Goal: Transaction & Acquisition: Book appointment/travel/reservation

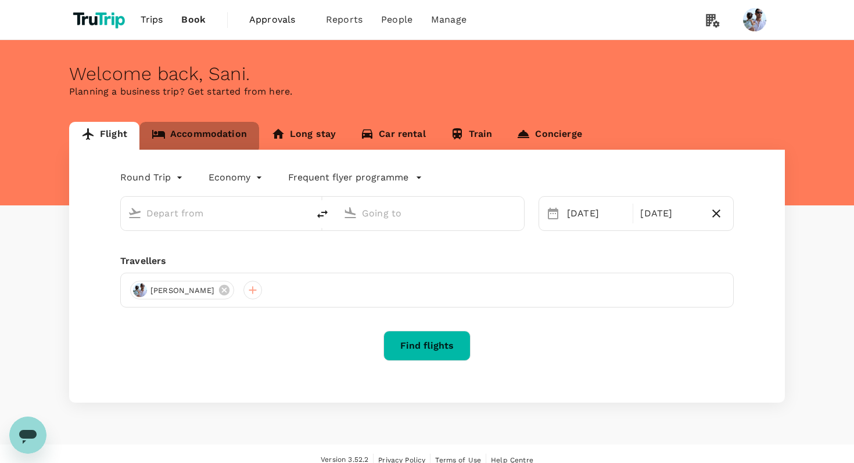
click at [191, 128] on link "Accommodation" at bounding box center [199, 136] width 120 height 28
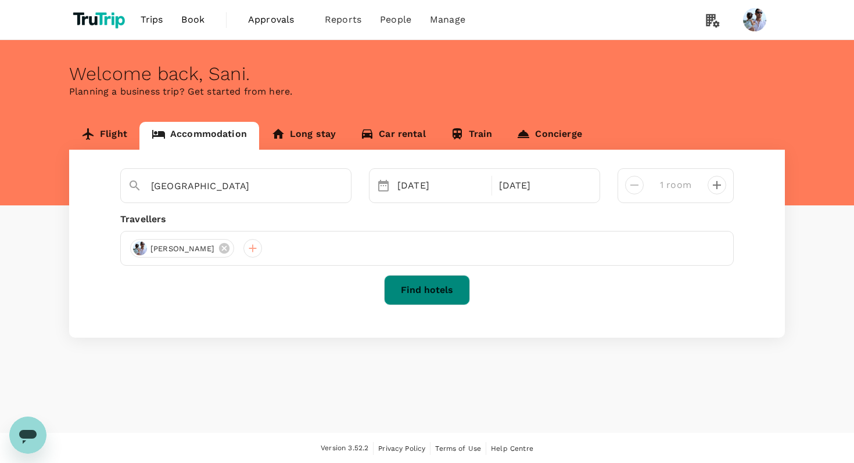
click at [423, 282] on button "Find hotels" at bounding box center [427, 290] width 86 height 30
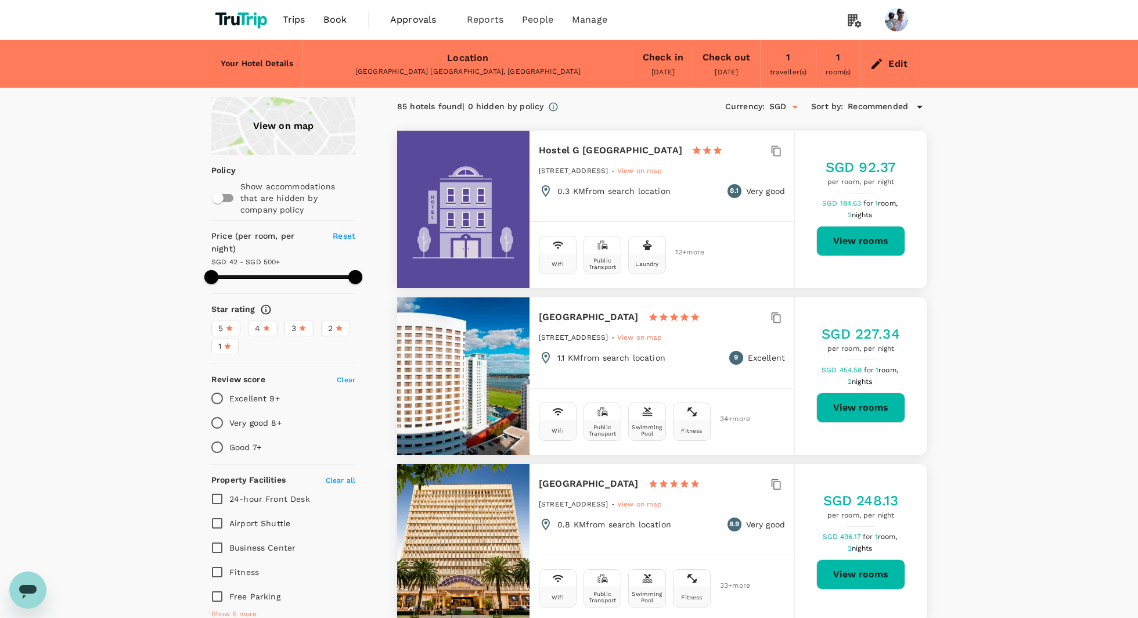
click at [853, 240] on button "View rooms" at bounding box center [860, 241] width 89 height 30
click at [853, 406] on button "View rooms" at bounding box center [860, 408] width 89 height 30
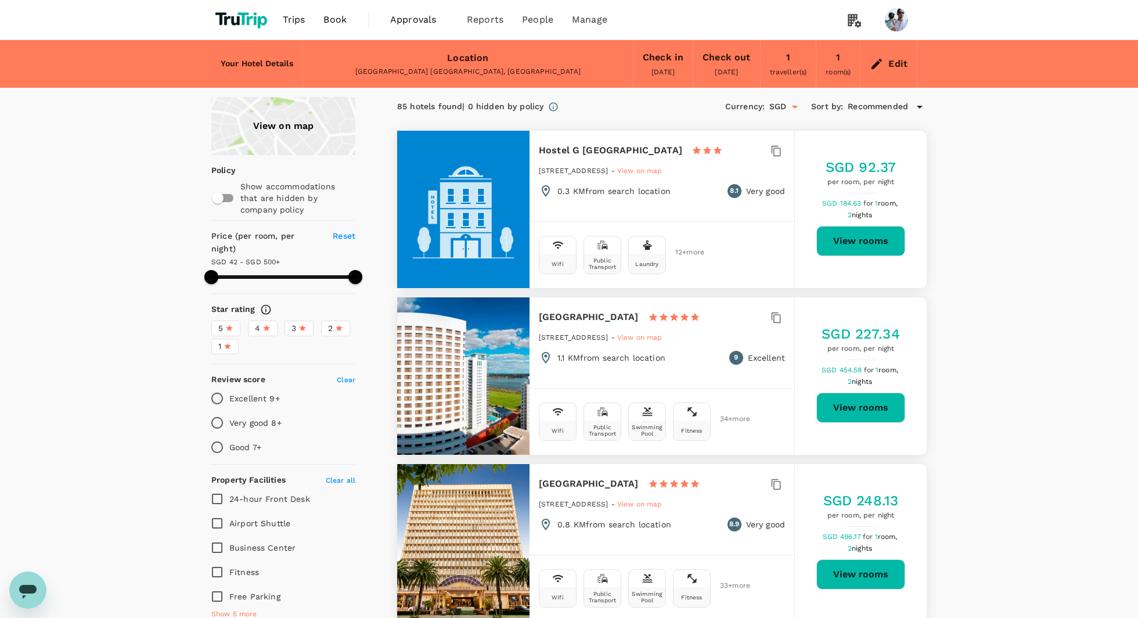
type input "499.78"
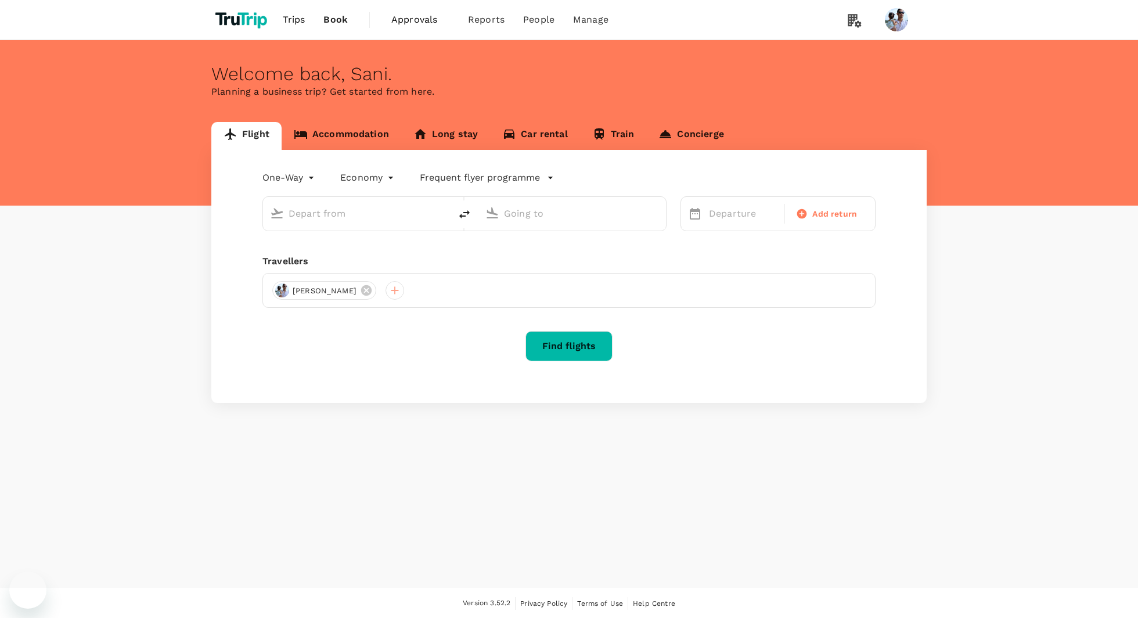
type input "roundtrip"
type input "Kuala Lumpur, Malaysia (any)"
type input "Soekarno-Hatta Intl (CGK)"
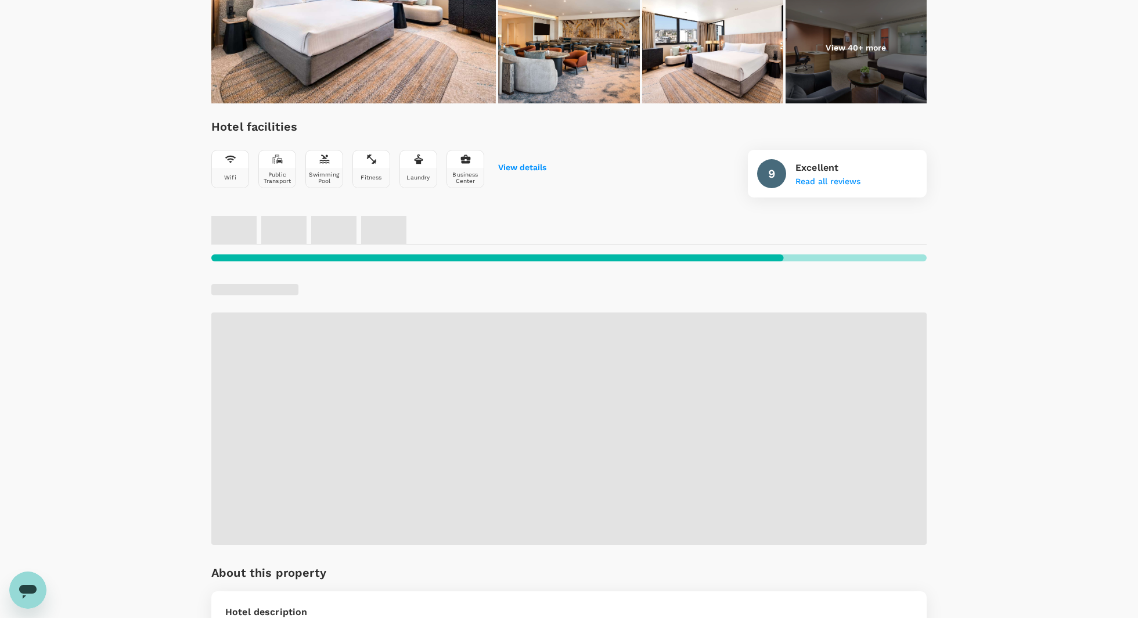
scroll to position [312, 0]
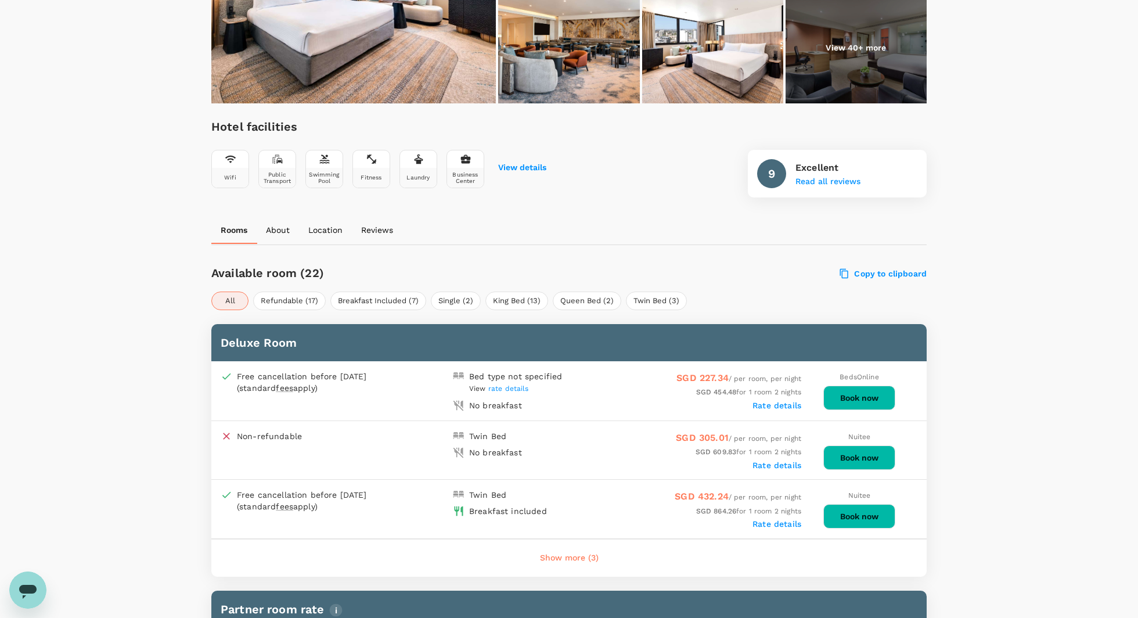
click at [784, 401] on label "Rate details" at bounding box center [776, 405] width 49 height 9
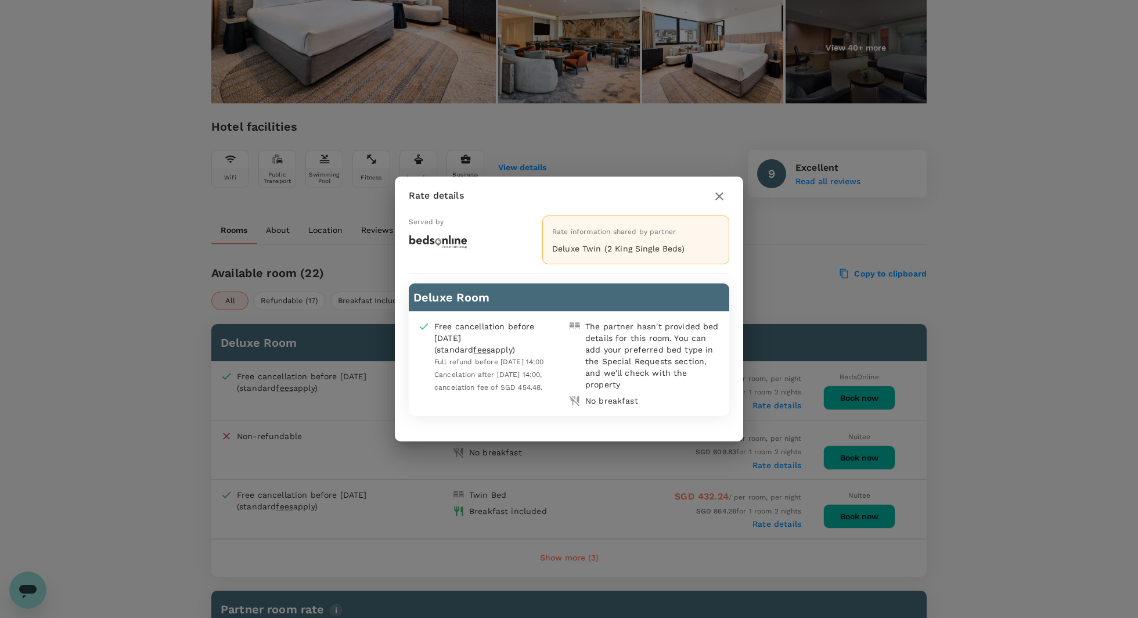
drag, startPoint x: 724, startPoint y: 193, endPoint x: 593, endPoint y: 404, distance: 247.8
click at [593, 406] on div "Rate details Served by Rate information shared by partner Deluxe Twin (2 King S…" at bounding box center [569, 309] width 348 height 265
click at [492, 369] on span "Full refund before [DATE] 14:00 Cancelation after [DATE] 14:00, cancelation fee…" at bounding box center [489, 375] width 110 height 34
click at [494, 323] on div "Free cancellation before [DATE] (standard fees apply)" at bounding box center [489, 338] width 110 height 35
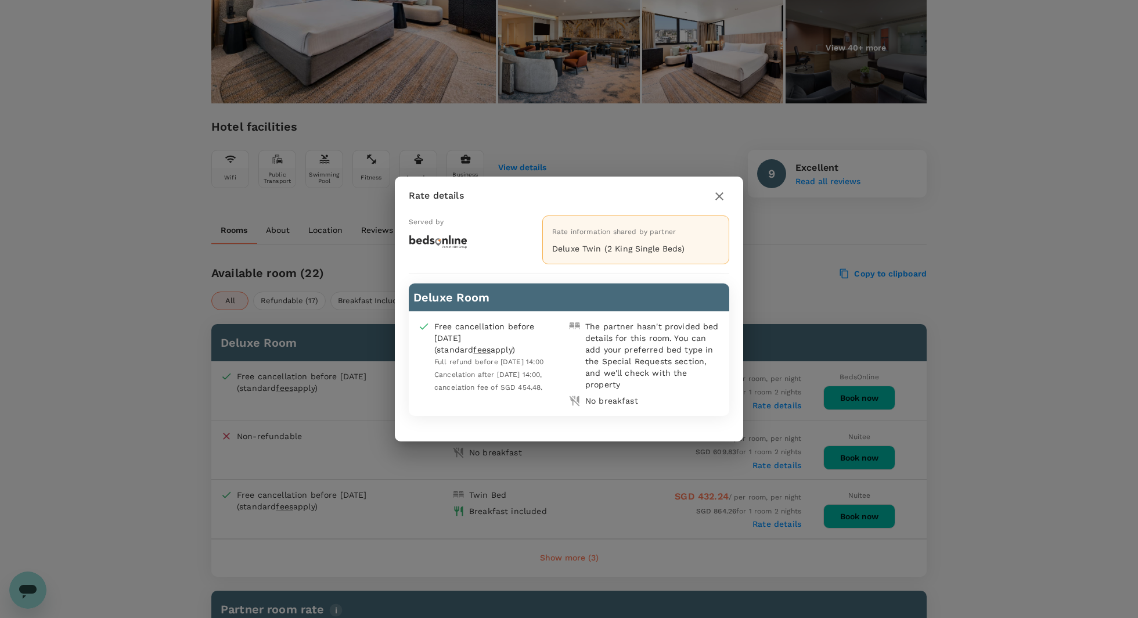
click at [494, 323] on div "Free cancellation before [DATE] (standard fees apply)" at bounding box center [489, 338] width 110 height 35
click at [656, 332] on div "The partner hasn't provided bed details for this room. You can add your preferr…" at bounding box center [652, 356] width 135 height 70
click at [721, 192] on icon "button" at bounding box center [719, 196] width 14 height 14
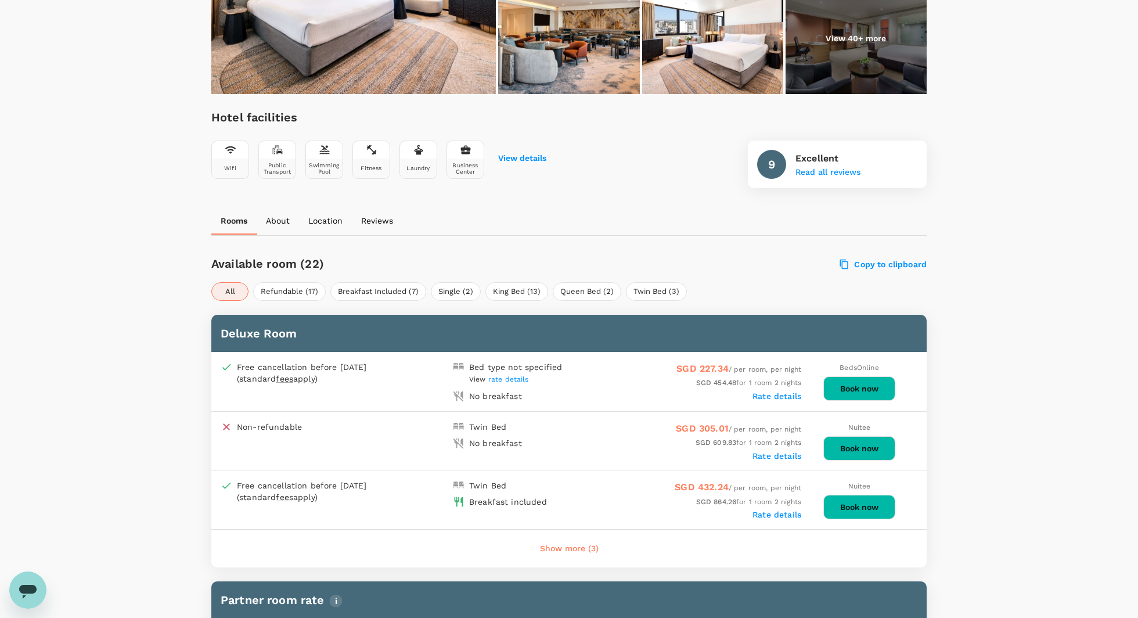
scroll to position [327, 0]
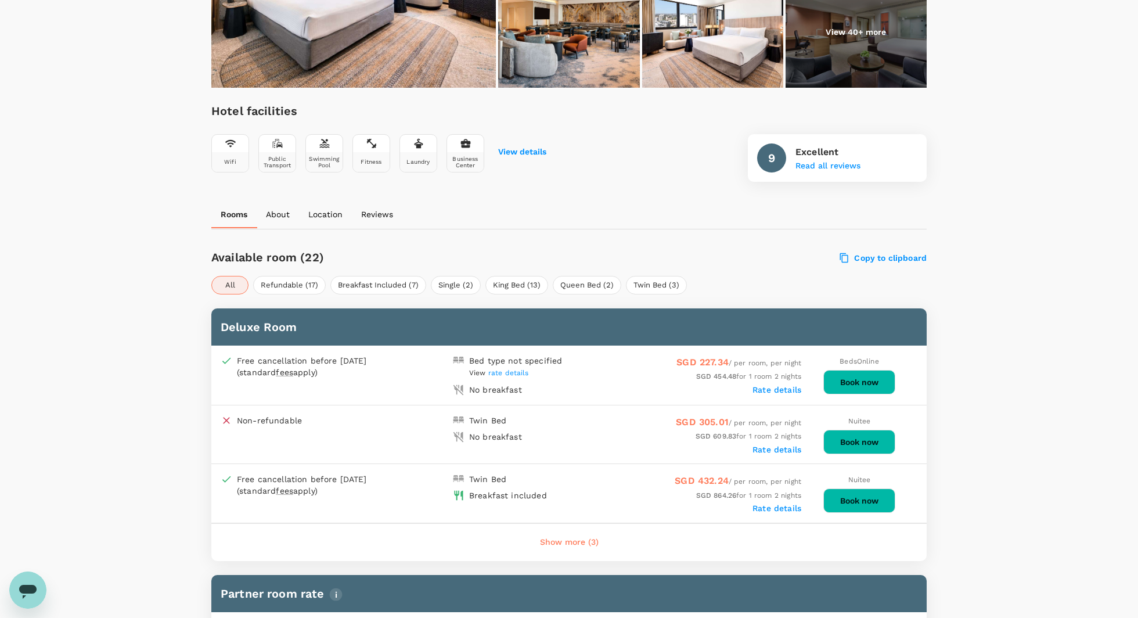
click at [788, 391] on label "Rate details" at bounding box center [776, 389] width 49 height 9
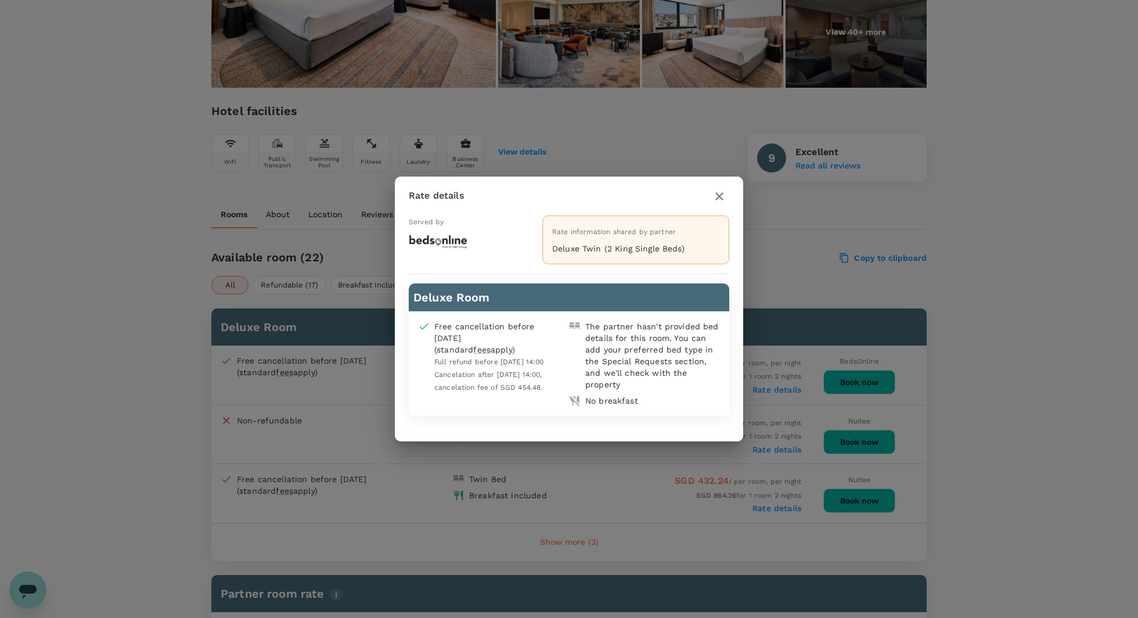
click at [721, 196] on icon "button" at bounding box center [719, 196] width 14 height 14
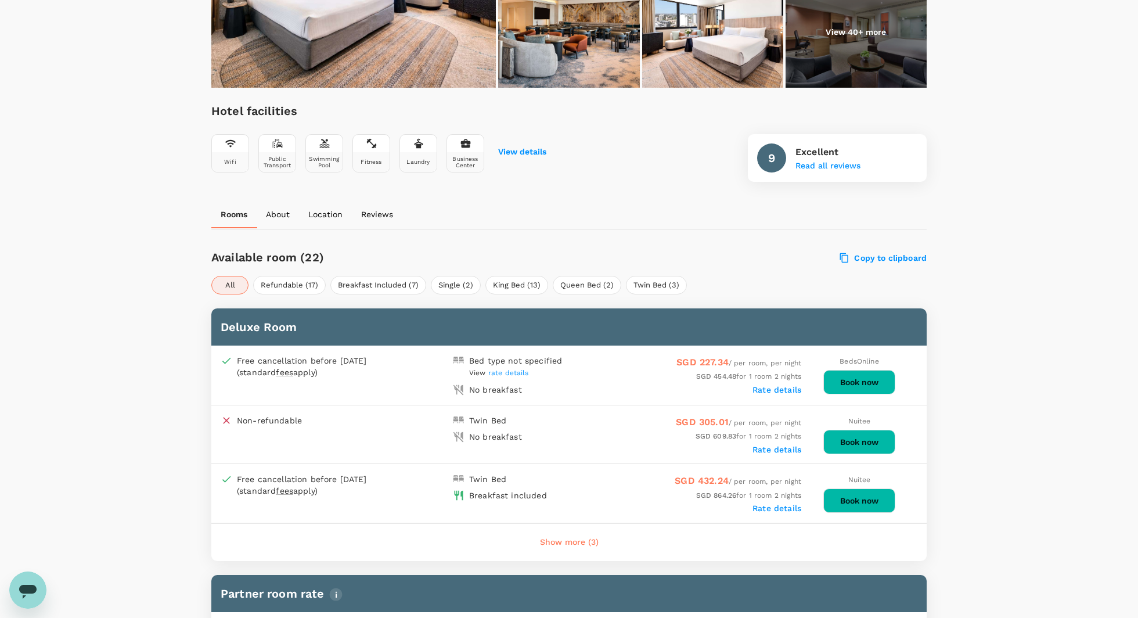
click at [869, 376] on button "Book now" at bounding box center [859, 382] width 72 height 24
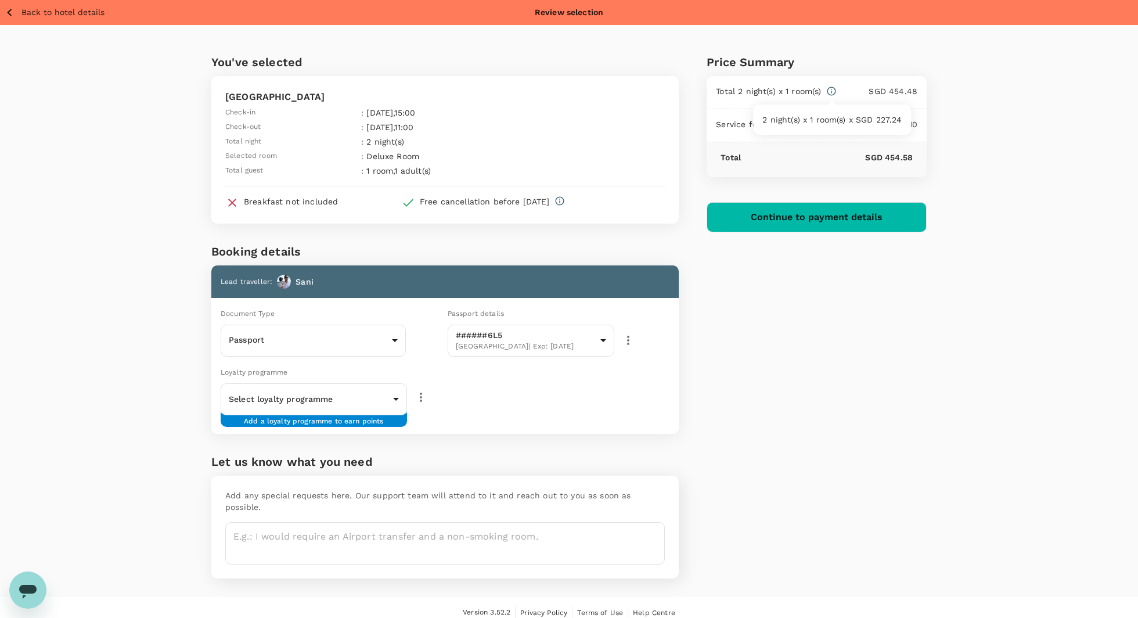
click at [834, 91] on icon at bounding box center [831, 91] width 10 height 10
click at [878, 221] on button "Continue to payment details" at bounding box center [817, 217] width 220 height 30
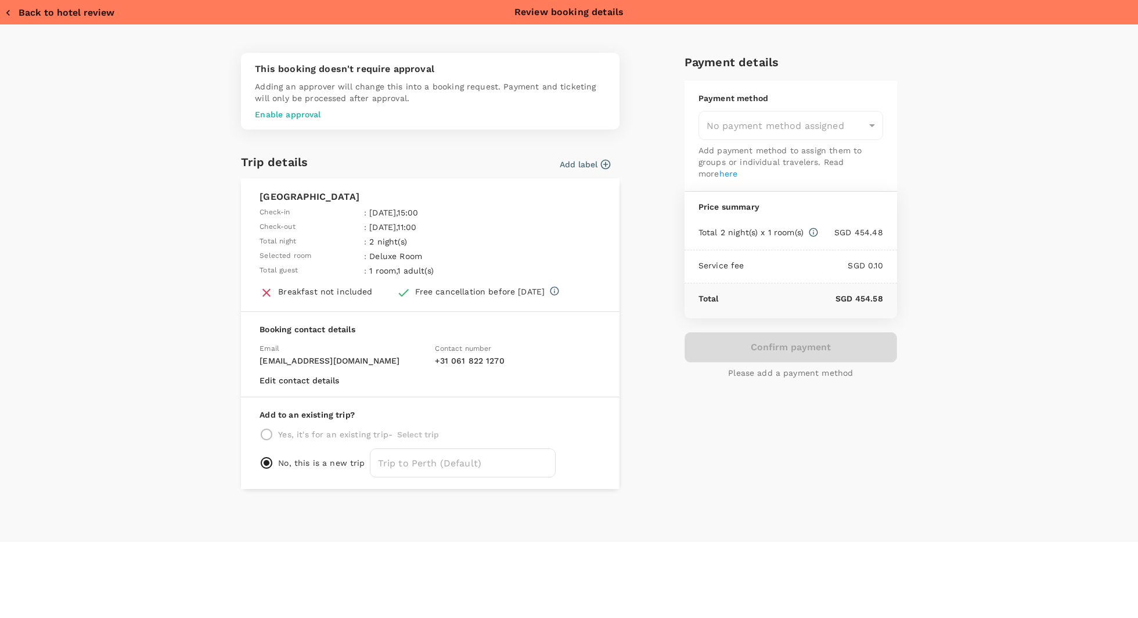
type input "957ea809-f6d8-4812-b2fe-650ca3c26ab6"
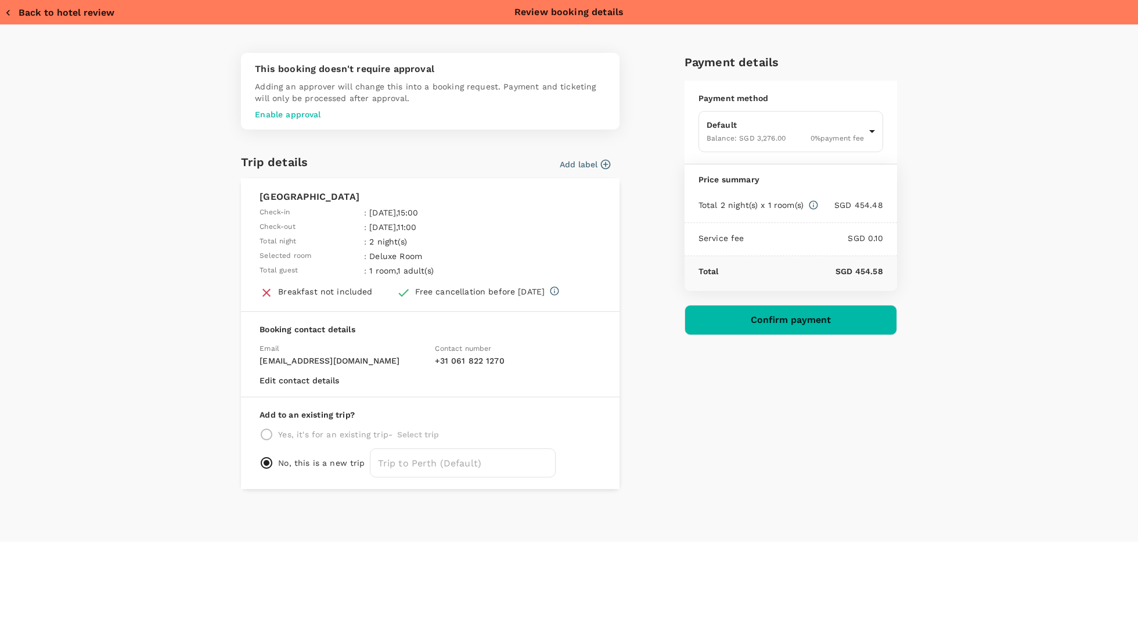
click at [267, 114] on p "Enable approval" at bounding box center [430, 115] width 351 height 12
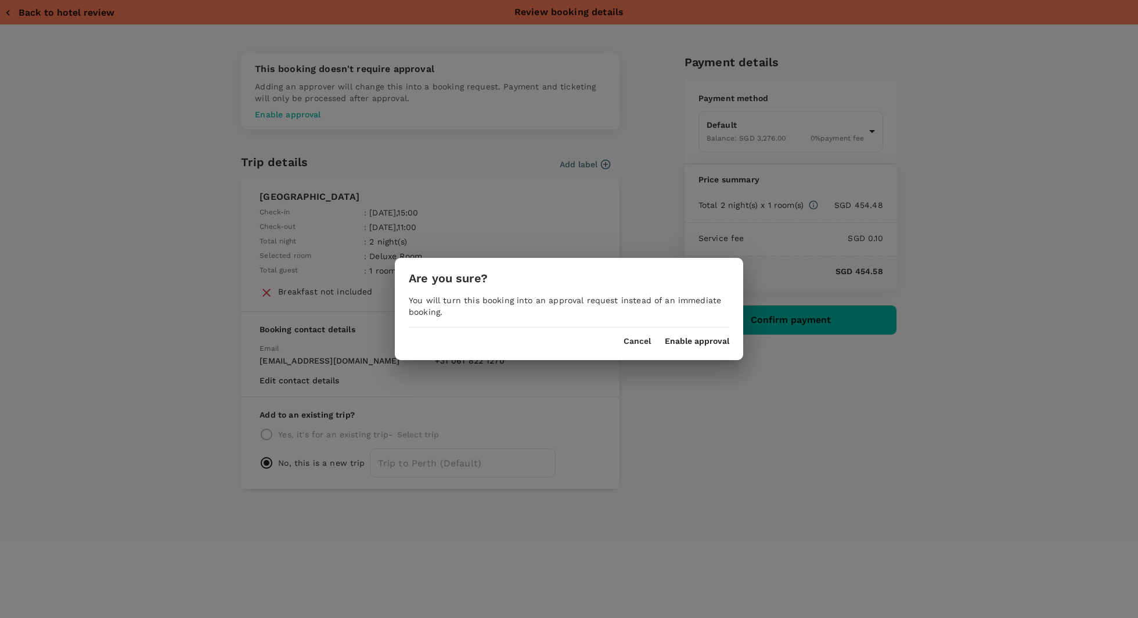
click at [696, 346] on div "Are you sure? You will turn this booking into an approval request instead of an…" at bounding box center [569, 309] width 348 height 102
click at [680, 339] on button "Enable approval" at bounding box center [697, 341] width 64 height 9
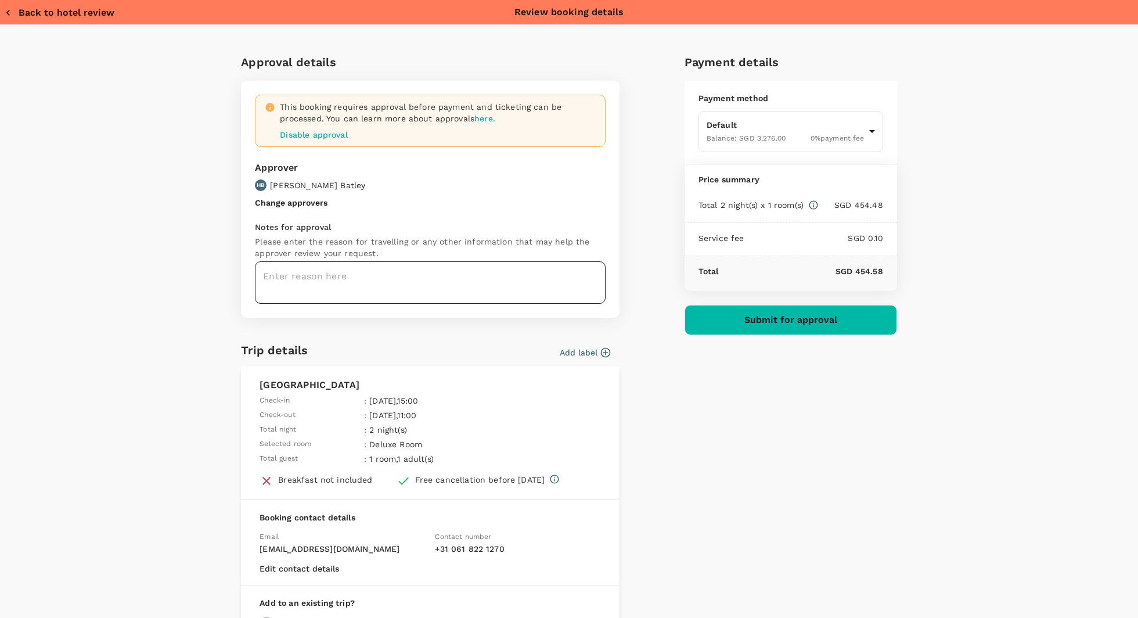
click at [363, 301] on textarea at bounding box center [430, 282] width 351 height 42
click at [207, 305] on div "Approval details This booking requires approval before payment and ticketing ca…" at bounding box center [568, 365] width 743 height 624
click at [772, 120] on body "Back to hotel details Review selection You've selected [GEOGRAPHIC_DATA] Check-…" at bounding box center [569, 314] width 1138 height 628
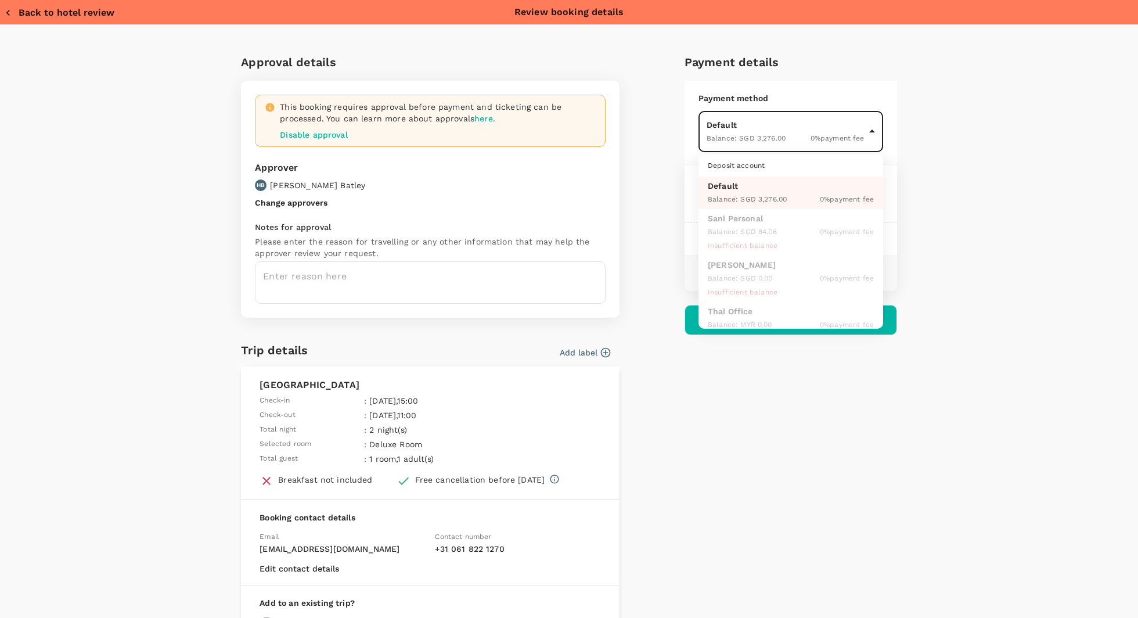
click at [962, 143] on div at bounding box center [569, 309] width 1138 height 618
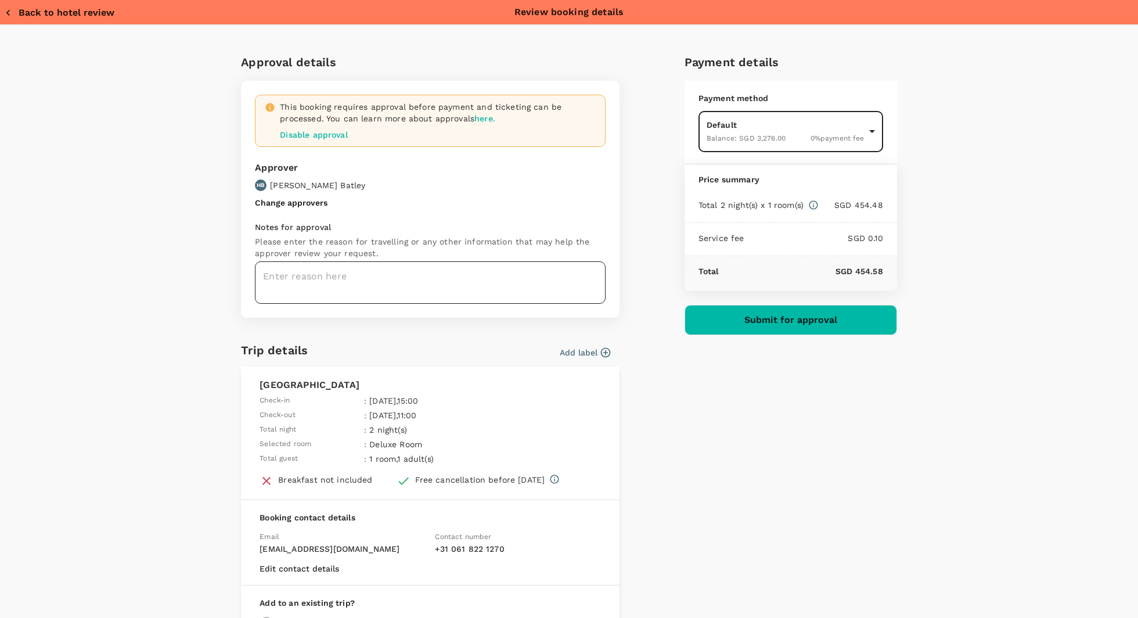
click at [341, 293] on textarea at bounding box center [430, 282] width 351 height 42
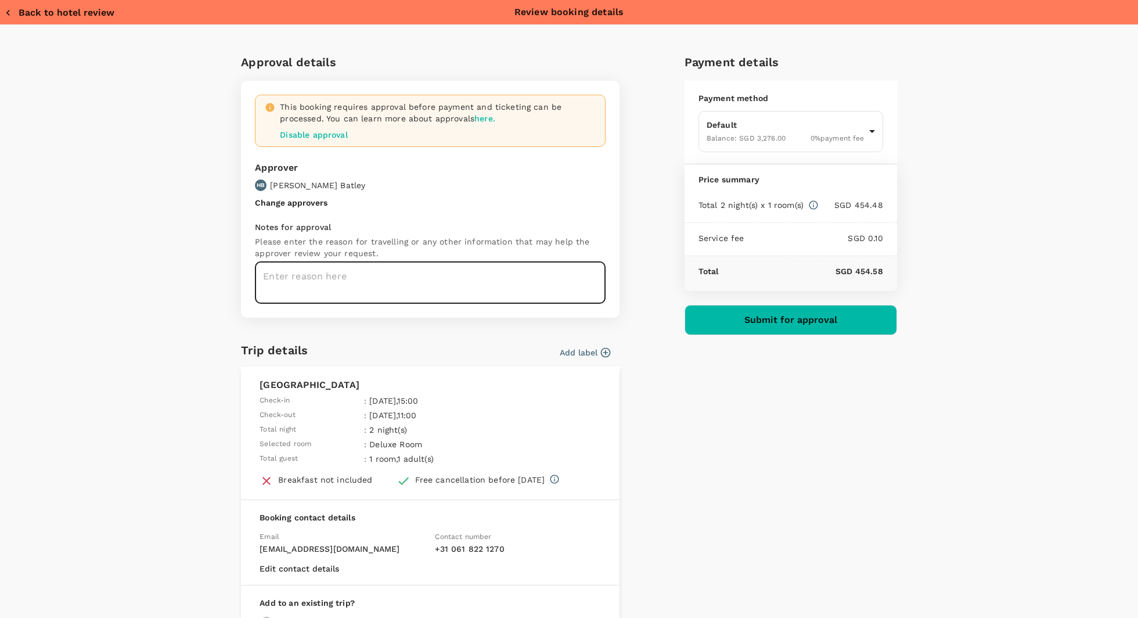
click at [129, 377] on div "Approval details This booking requires approval before payment and ticketing ca…" at bounding box center [569, 377] width 1138 height 705
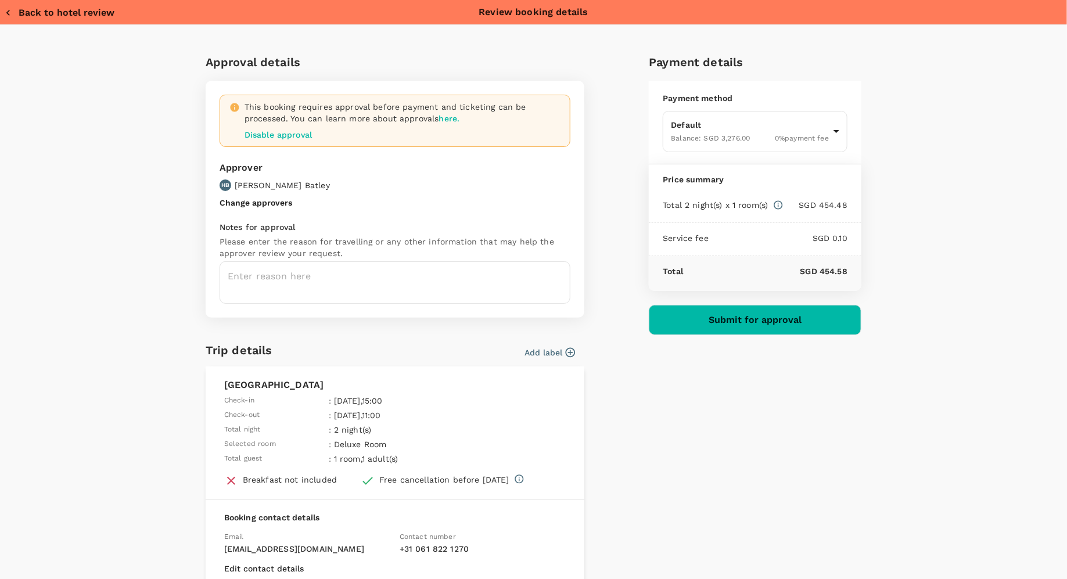
click at [944, 287] on div "Approval details This booking requires approval before payment and ticketing ca…" at bounding box center [533, 377] width 1067 height 705
click at [827, 206] on p "SGD 454.48" at bounding box center [815, 205] width 64 height 12
click at [679, 230] on div "Service fee SGD 0.10" at bounding box center [755, 239] width 213 height 33
click at [690, 242] on p "Service fee" at bounding box center [685, 238] width 46 height 12
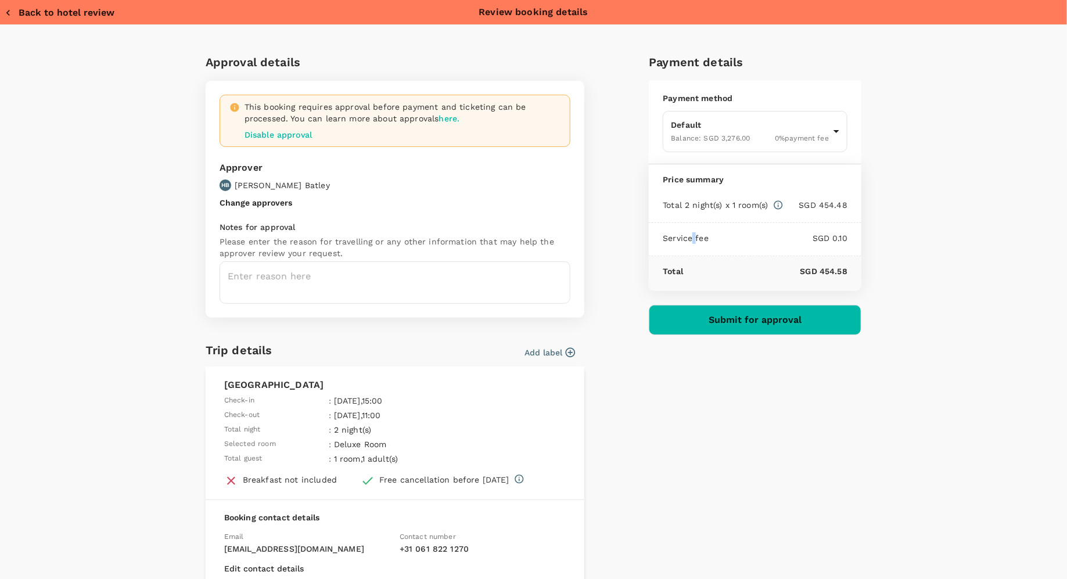
click at [690, 242] on p "Service fee" at bounding box center [685, 238] width 46 height 12
click at [721, 203] on p "Total 2 night(s) x 1 room(s)" at bounding box center [714, 205] width 105 height 12
